Goal: Task Accomplishment & Management: Use online tool/utility

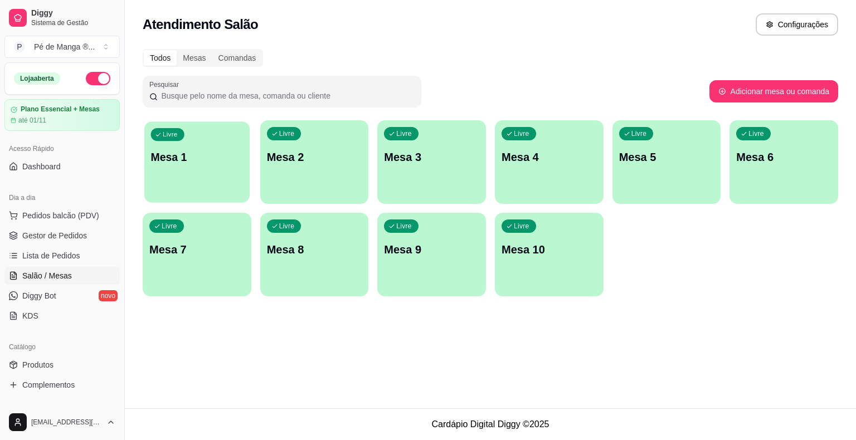
click at [198, 181] on div "Livre Mesa 1" at bounding box center [196, 156] width 105 height 68
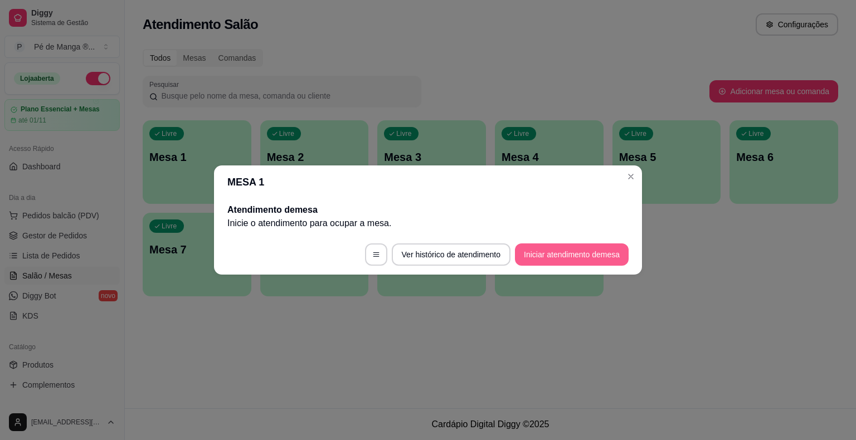
click at [550, 261] on button "Iniciar atendimento de mesa" at bounding box center [572, 255] width 114 height 22
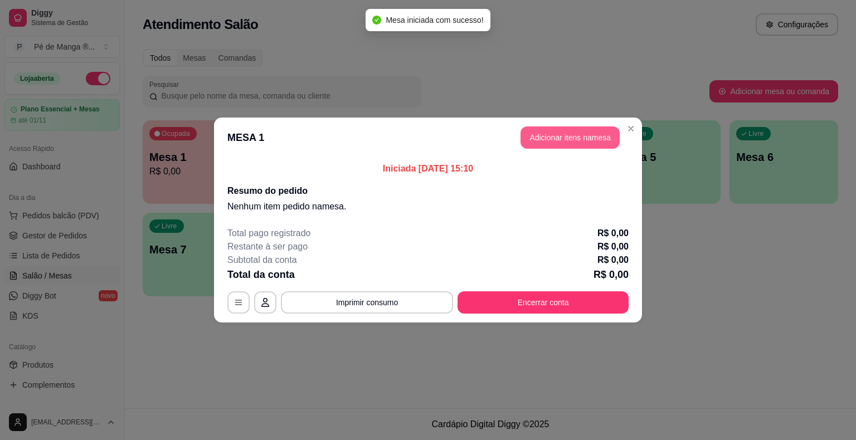
click at [563, 134] on button "Adicionar itens na mesa" at bounding box center [570, 138] width 99 height 22
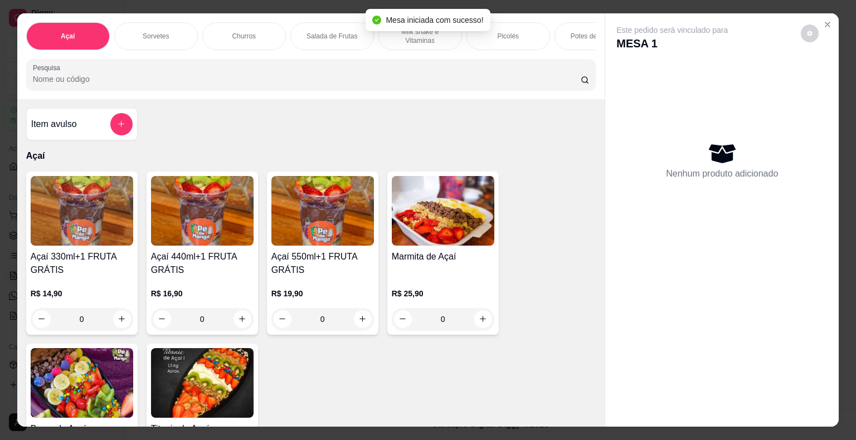
click at [157, 32] on p "Sorvetes" at bounding box center [156, 36] width 26 height 9
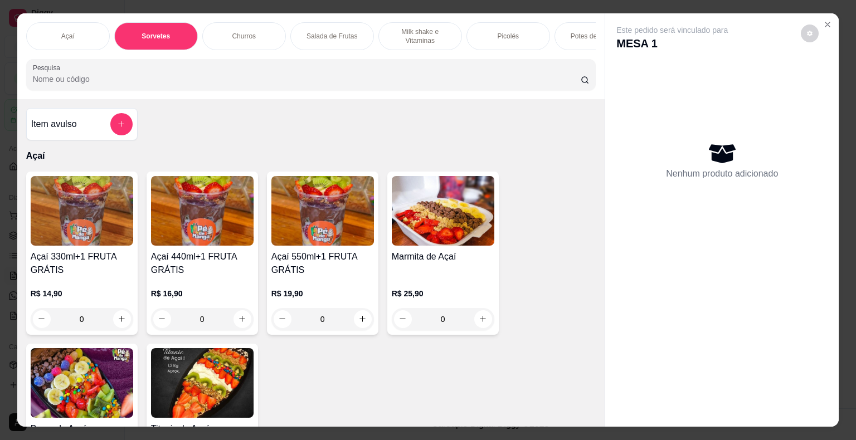
scroll to position [27, 0]
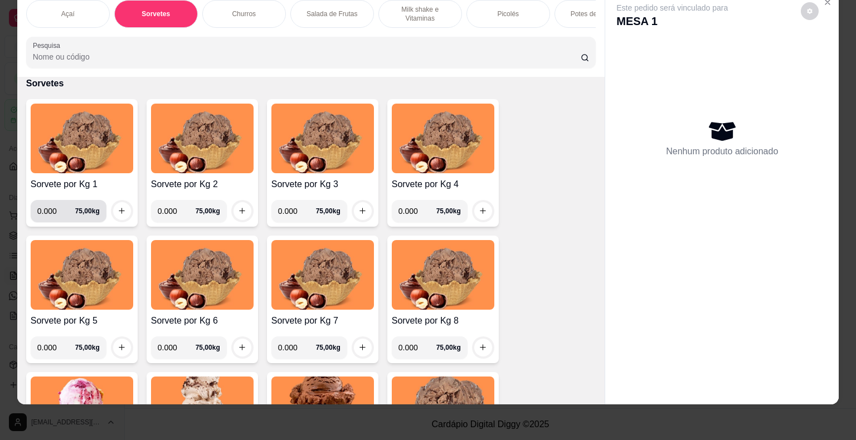
click at [57, 212] on input "0.000" at bounding box center [56, 211] width 38 height 22
type input "0.068"
click at [121, 212] on icon "increase-product-quantity" at bounding box center [122, 211] width 8 height 8
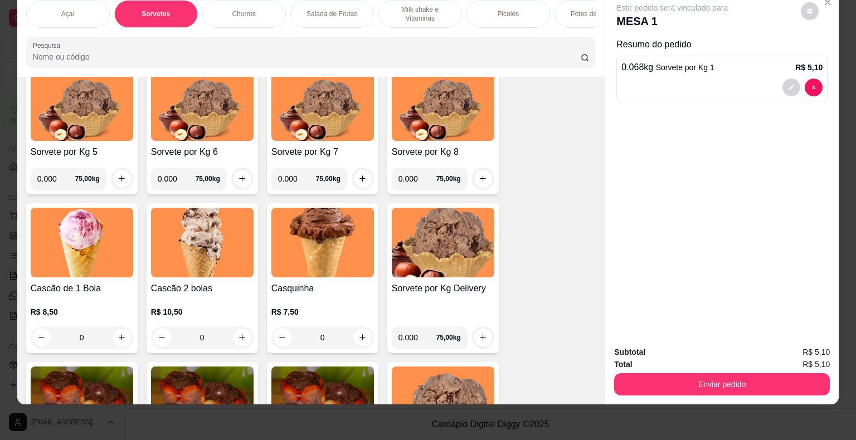
scroll to position [627, 0]
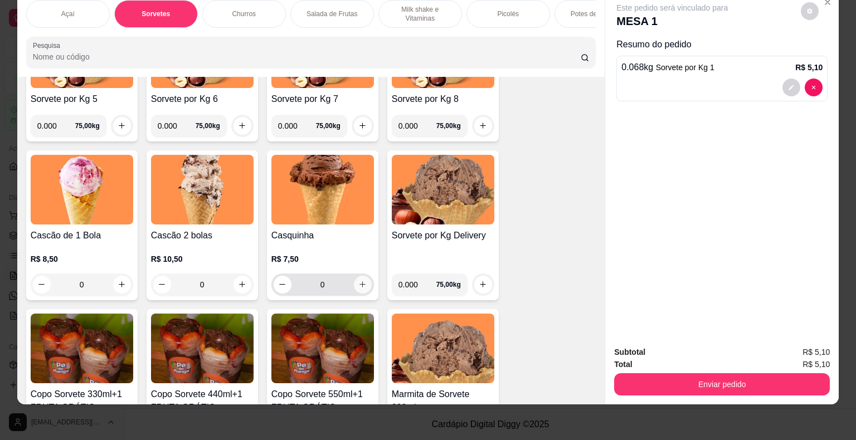
click at [364, 280] on button "increase-product-quantity" at bounding box center [363, 285] width 18 height 18
type input "1"
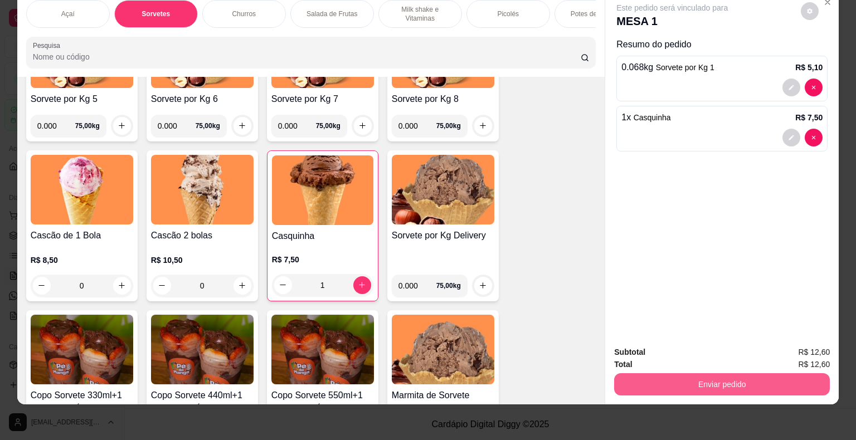
click at [670, 374] on button "Enviar pedido" at bounding box center [722, 385] width 216 height 22
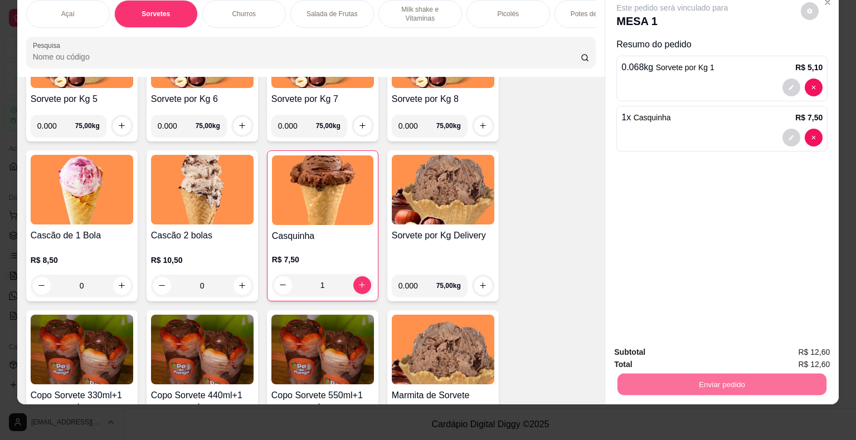
click at [790, 348] on button "Enviar pedido" at bounding box center [801, 348] width 61 height 21
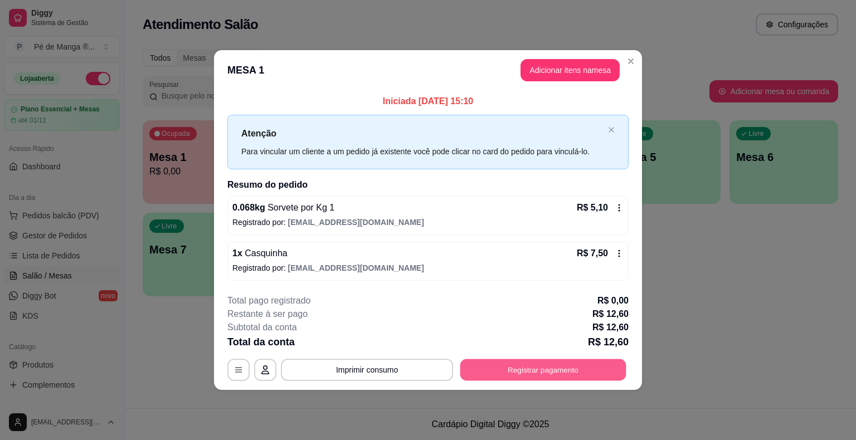
click at [535, 370] on button "Registrar pagamento" at bounding box center [544, 370] width 166 height 22
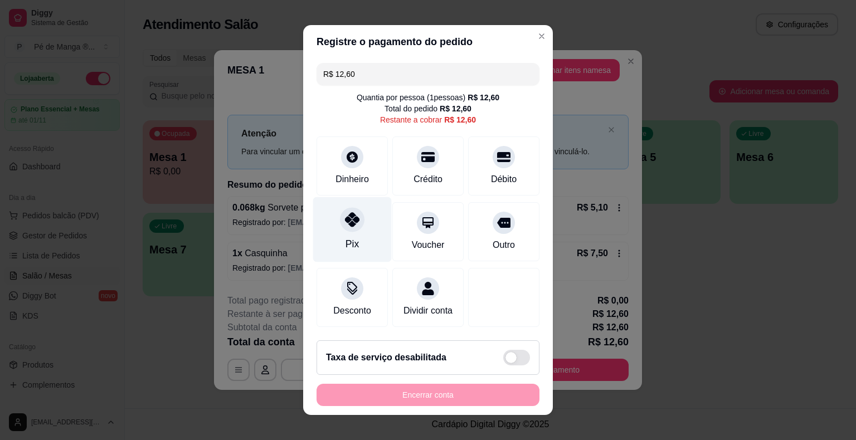
click at [355, 240] on div "Pix" at bounding box center [352, 229] width 79 height 65
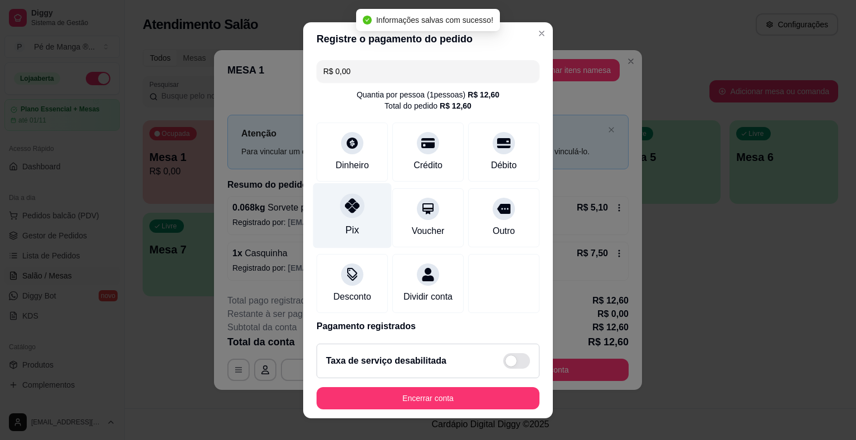
type input "R$ 0,00"
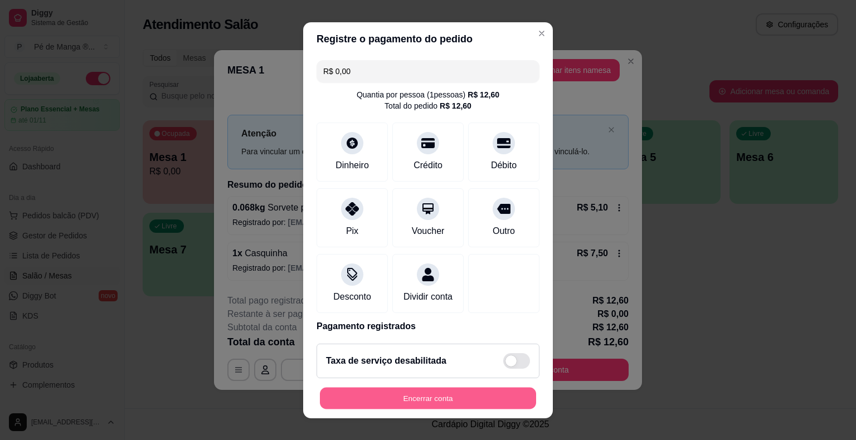
click at [426, 399] on button "Encerrar conta" at bounding box center [428, 398] width 216 height 22
